Goal: Task Accomplishment & Management: Use online tool/utility

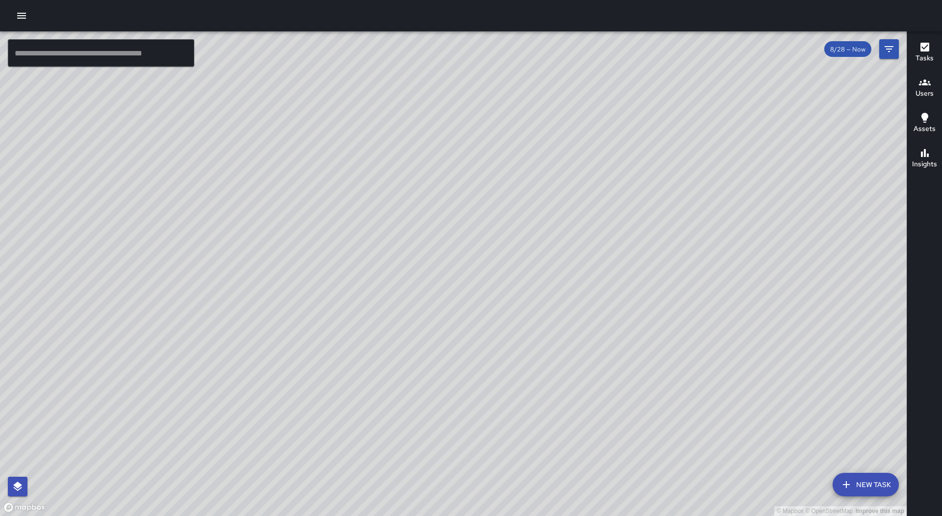
click at [21, 8] on button "button" at bounding box center [22, 16] width 20 height 20
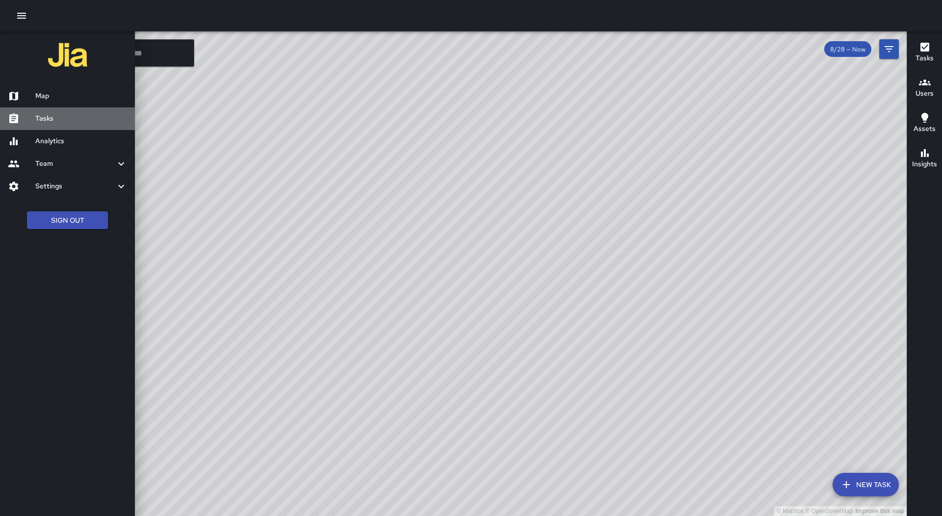
click at [66, 113] on h6 "Tasks" at bounding box center [81, 118] width 92 height 11
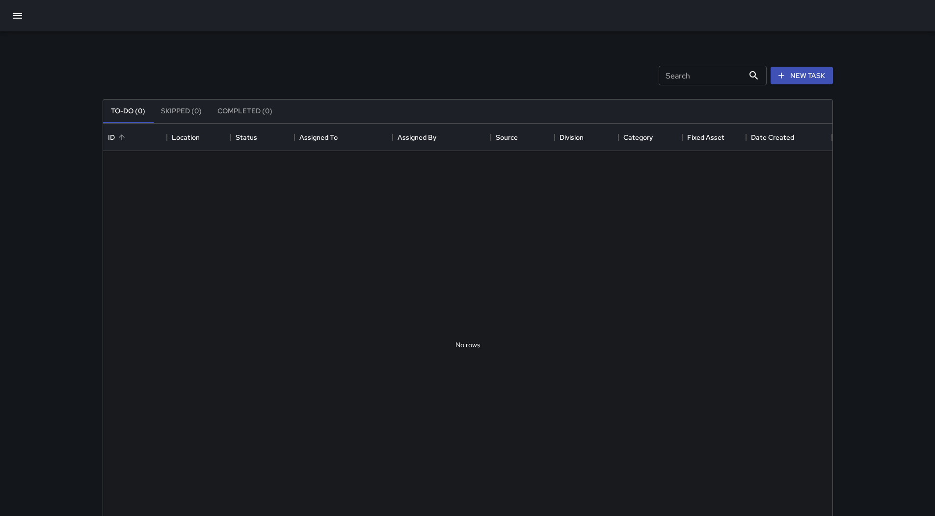
scroll to position [408, 722]
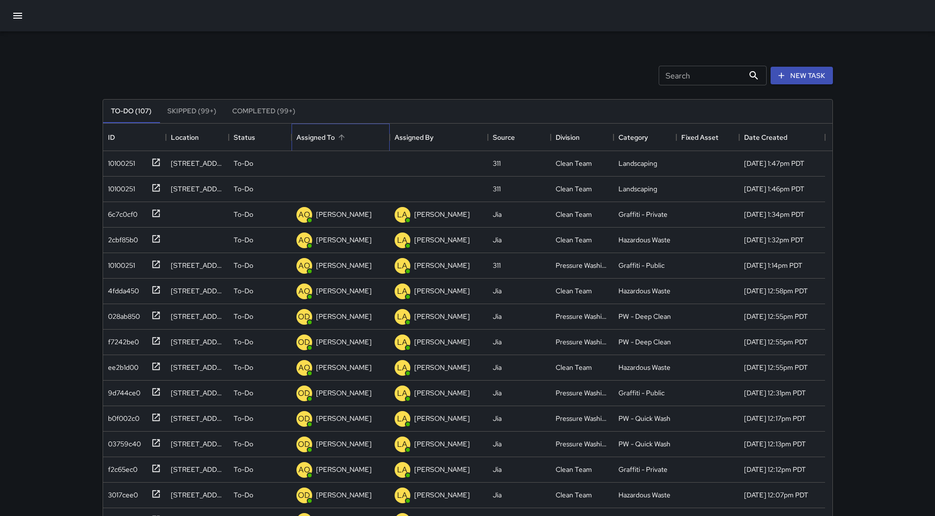
click at [349, 137] on div "Assigned To" at bounding box center [340, 137] width 88 height 27
click at [134, 167] on div "10100251" at bounding box center [119, 162] width 31 height 14
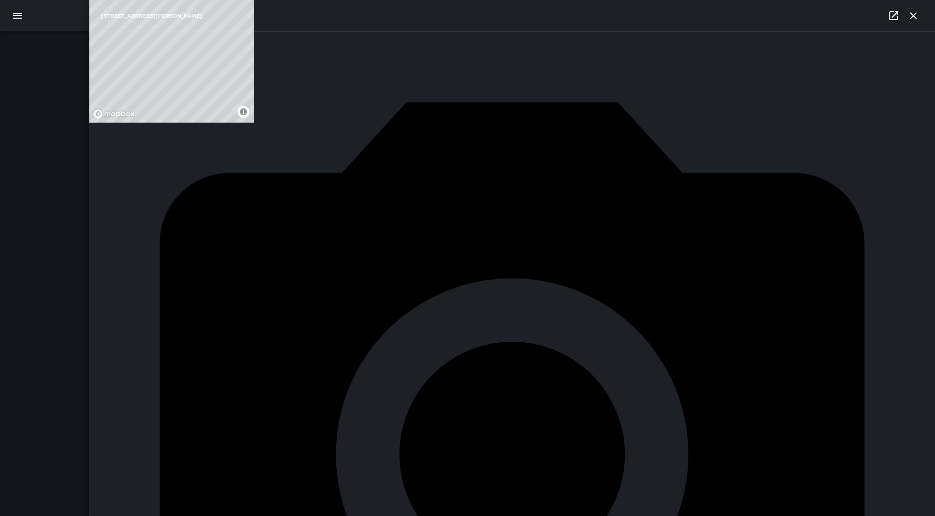
scroll to position [384, 0]
click at [125, 166] on div "10100251" at bounding box center [119, 162] width 31 height 14
click at [277, 172] on div "To-Do" at bounding box center [260, 164] width 63 height 26
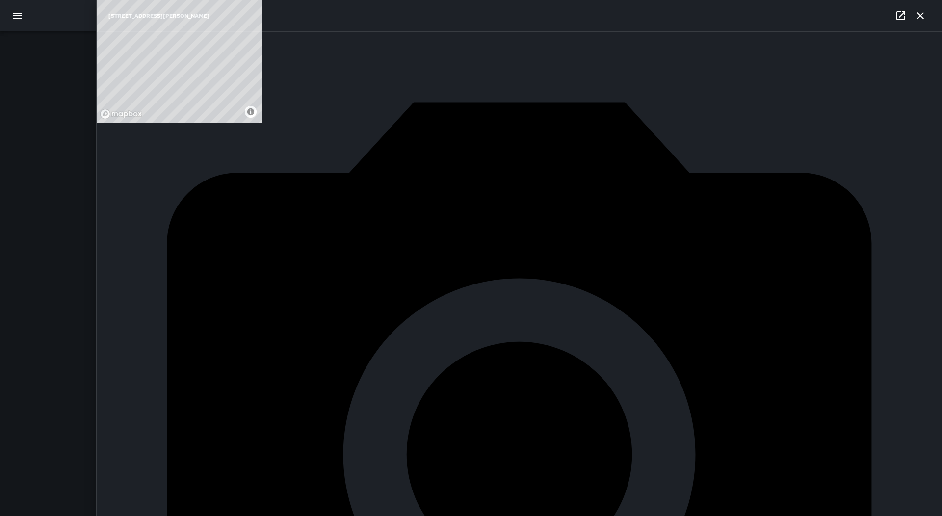
drag, startPoint x: 270, startPoint y: 203, endPoint x: 207, endPoint y: 193, distance: 64.5
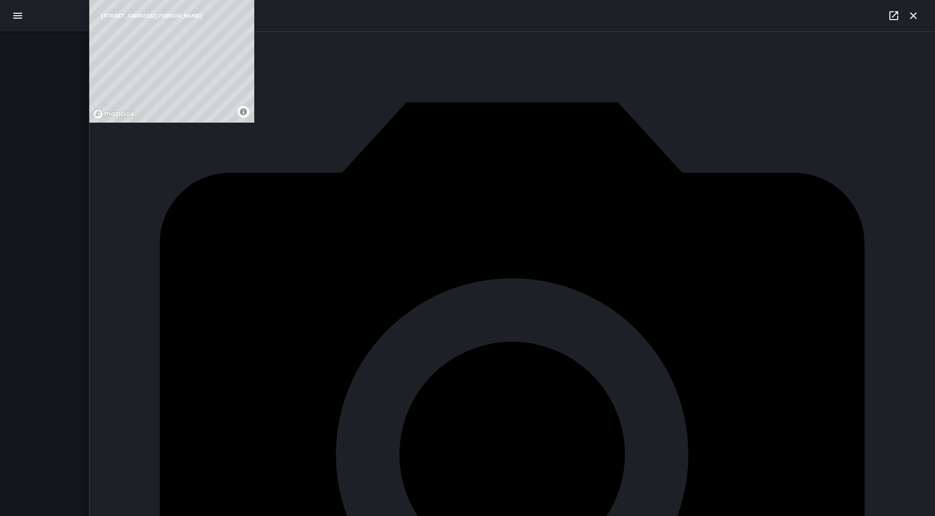
click at [110, 166] on div "10100251" at bounding box center [119, 162] width 31 height 14
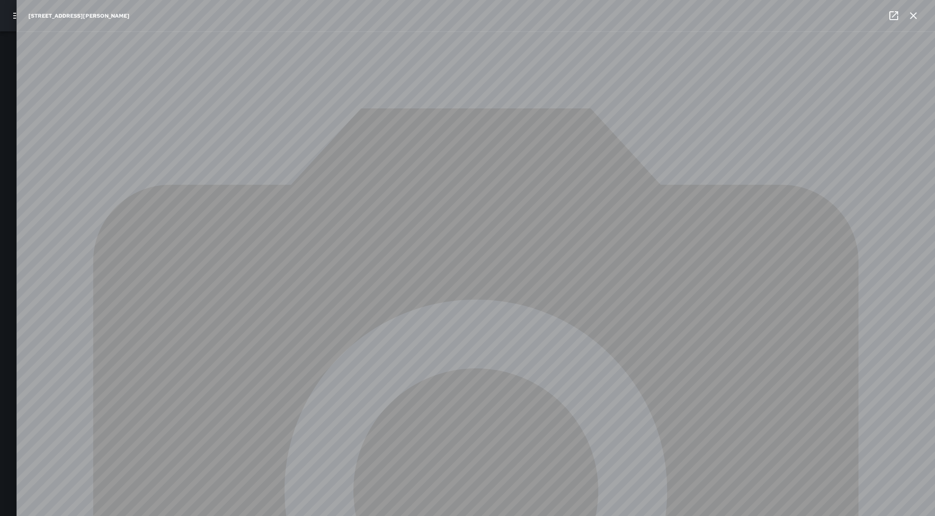
type input "**********"
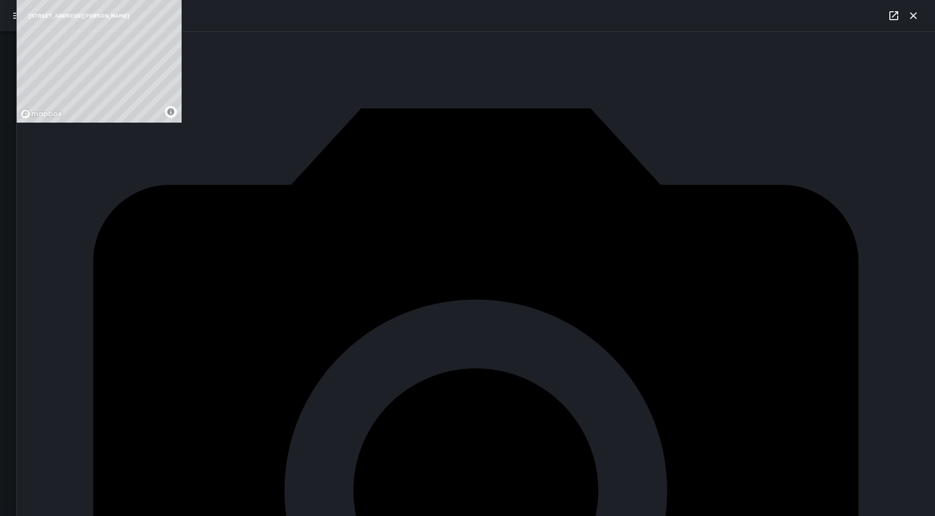
click at [277, 160] on icon at bounding box center [281, 164] width 12 height 12
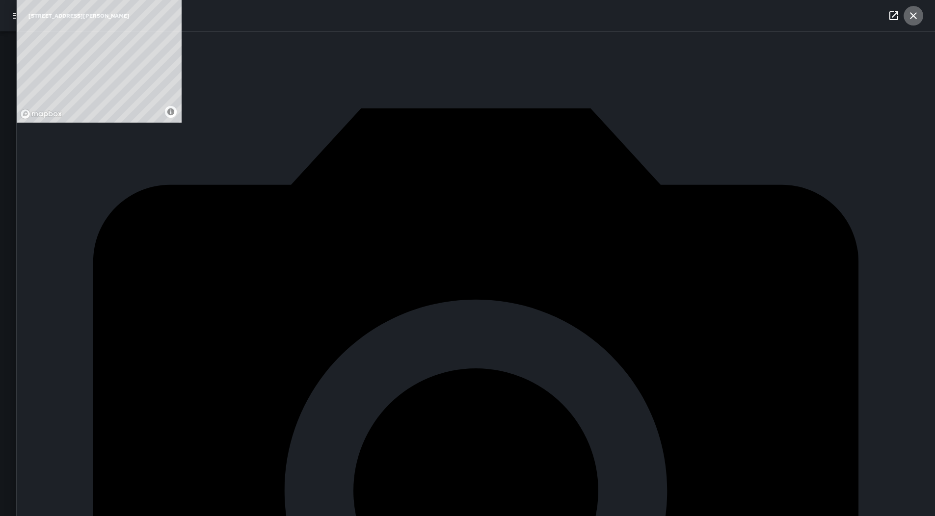
click at [915, 9] on button "button" at bounding box center [913, 16] width 20 height 20
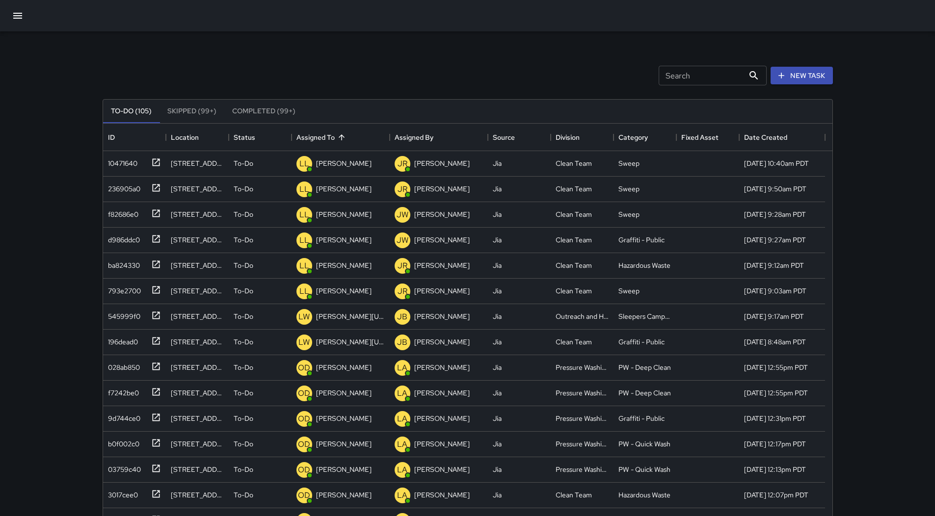
click at [25, 13] on button "button" at bounding box center [18, 16] width 24 height 24
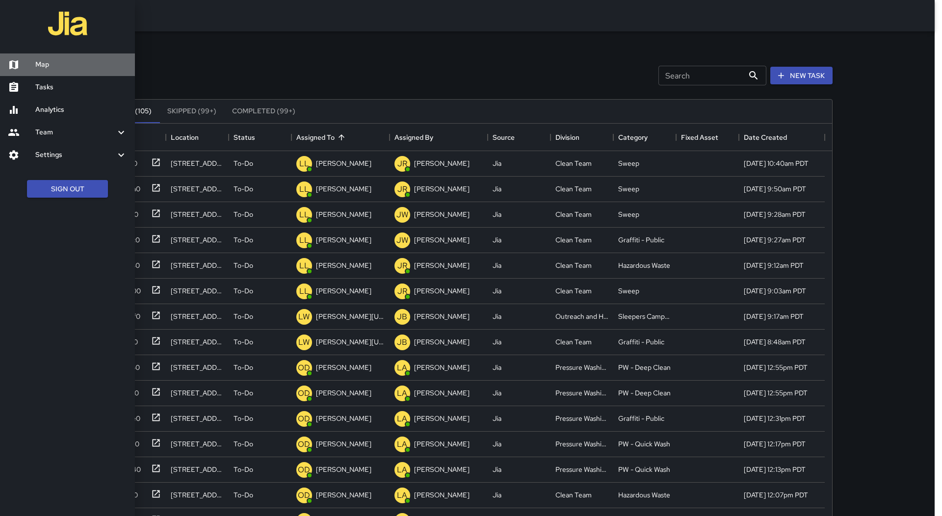
click at [50, 62] on h6 "Map" at bounding box center [81, 64] width 92 height 11
